Goal: Information Seeking & Learning: Understand process/instructions

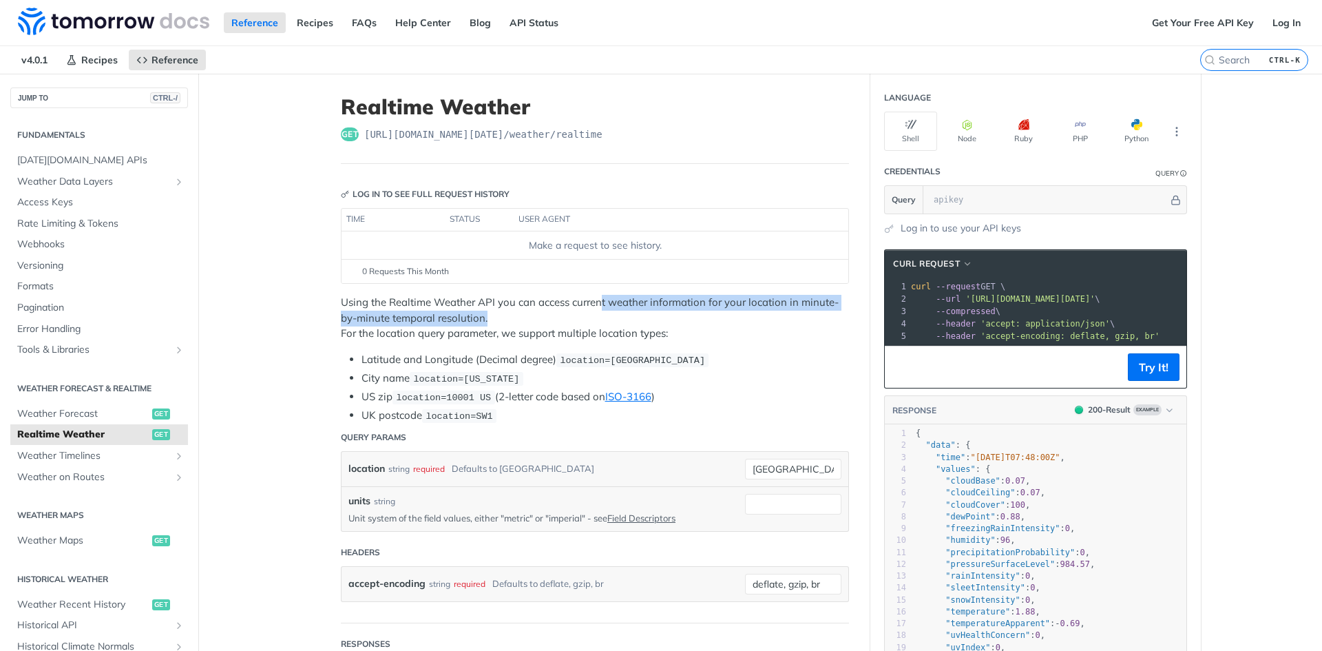
drag, startPoint x: 601, startPoint y: 302, endPoint x: 736, endPoint y: 315, distance: 135.6
click at [752, 315] on p "Using the Realtime Weather API you can access current weather information for y…" at bounding box center [595, 318] width 508 height 47
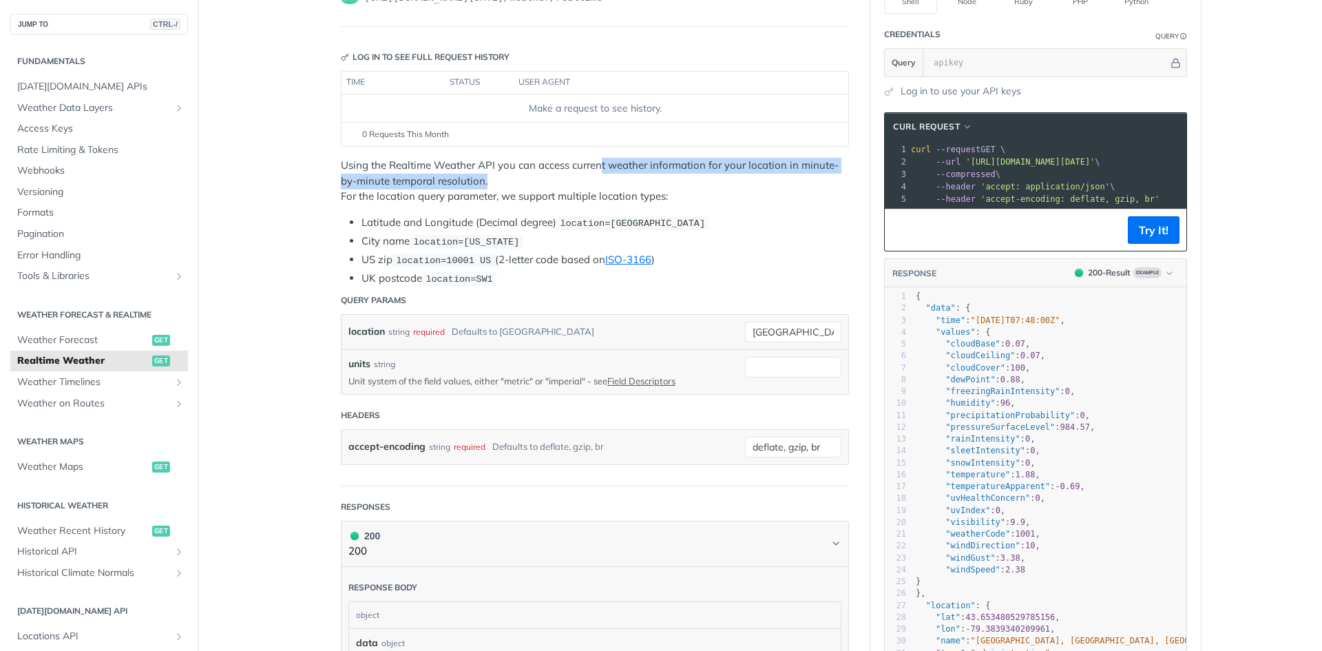
scroll to position [138, 0]
click at [550, 198] on p "Using the Realtime Weather API you can access current weather information for y…" at bounding box center [595, 180] width 508 height 47
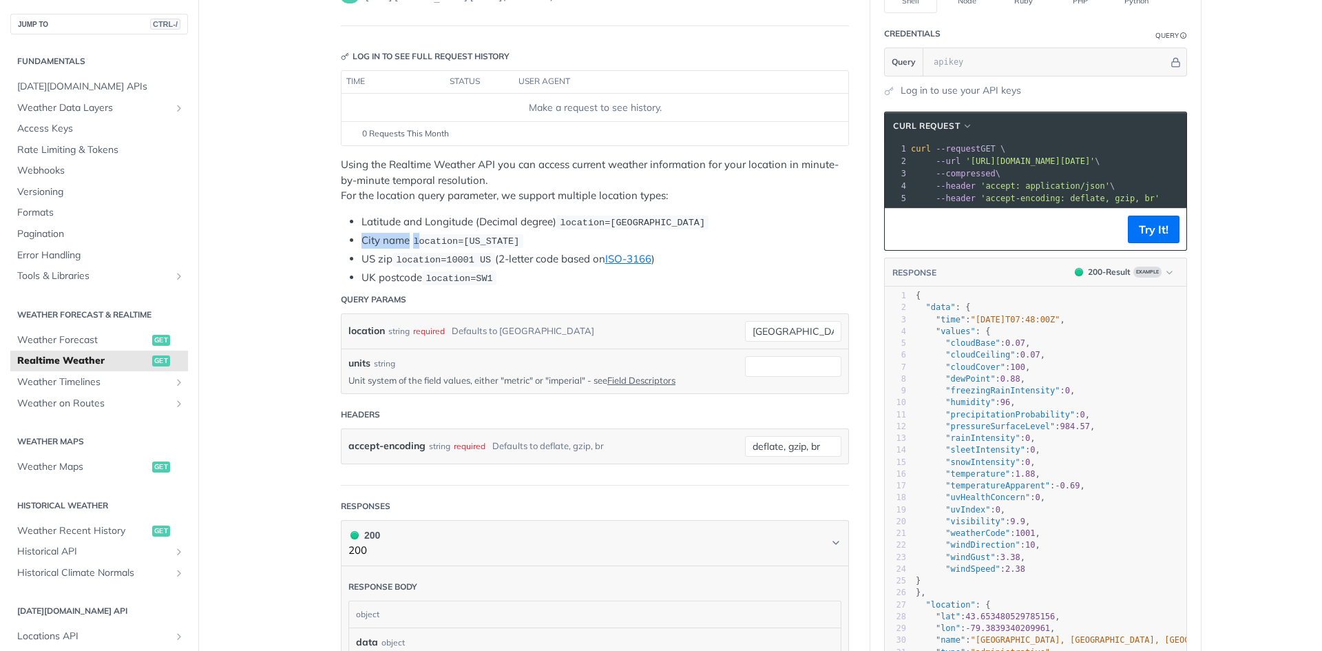
drag, startPoint x: 359, startPoint y: 238, endPoint x: 417, endPoint y: 237, distance: 57.8
click at [417, 237] on li "City name location=[US_STATE]" at bounding box center [604, 241] width 487 height 16
click at [539, 260] on li "US zip location=10001 [GEOGRAPHIC_DATA] (2-letter code based on ISO-3166 )" at bounding box center [604, 259] width 487 height 16
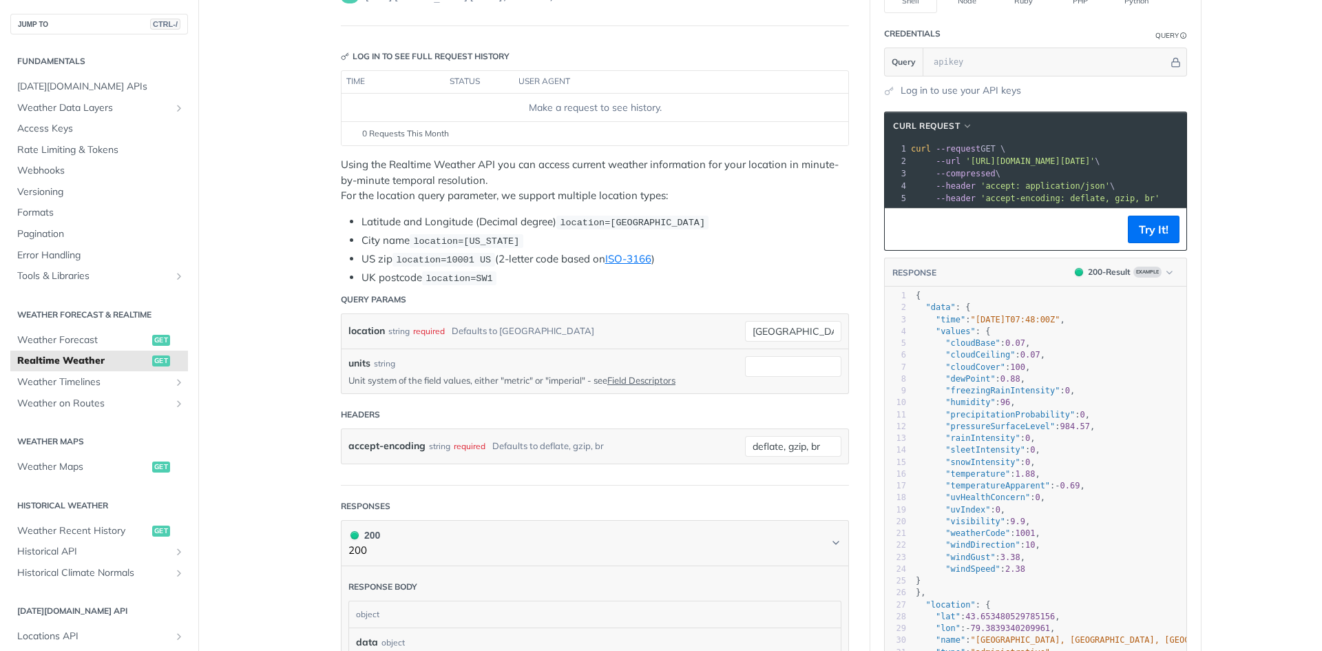
click at [537, 306] on header "Query Params" at bounding box center [595, 300] width 508 height 28
click at [532, 275] on li "UK postcode location=SW1" at bounding box center [604, 278] width 487 height 16
